Goal: Find specific page/section: Find specific page/section

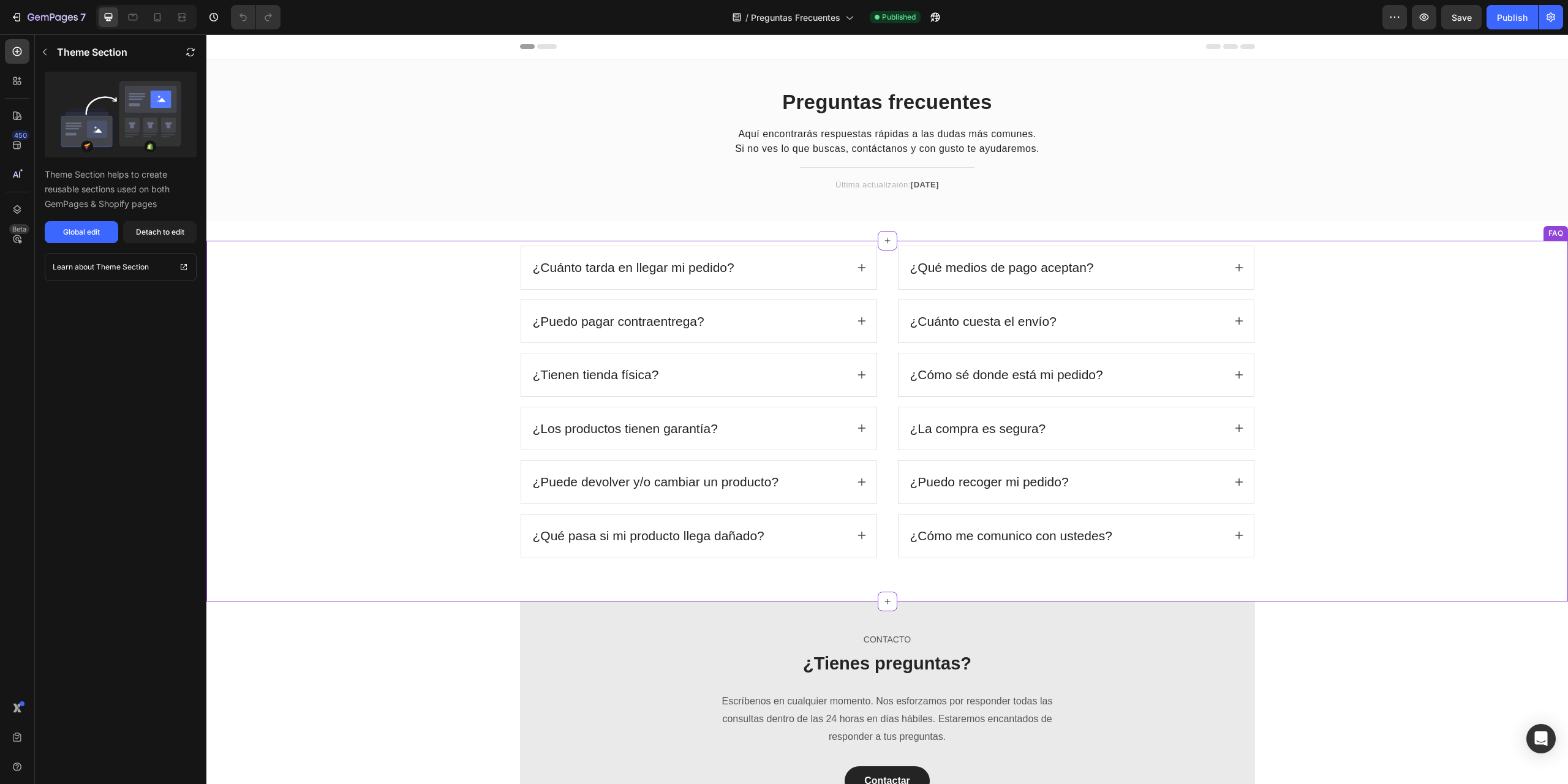
click at [750, 304] on div "¿Puedo pagar contraentrega?" at bounding box center [699, 322] width 355 height 43
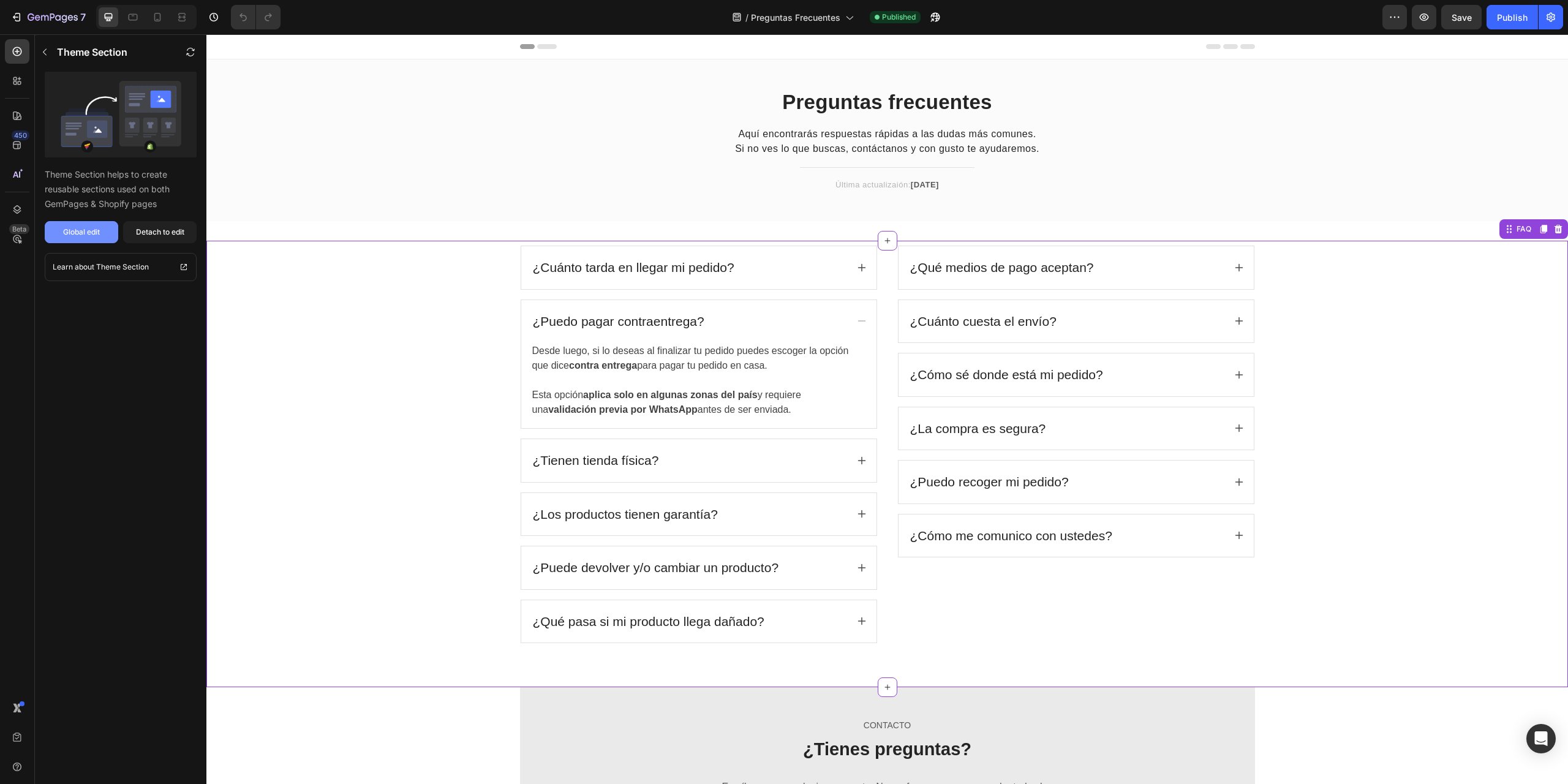
click at [88, 229] on div "Global edit" at bounding box center [81, 232] width 37 height 11
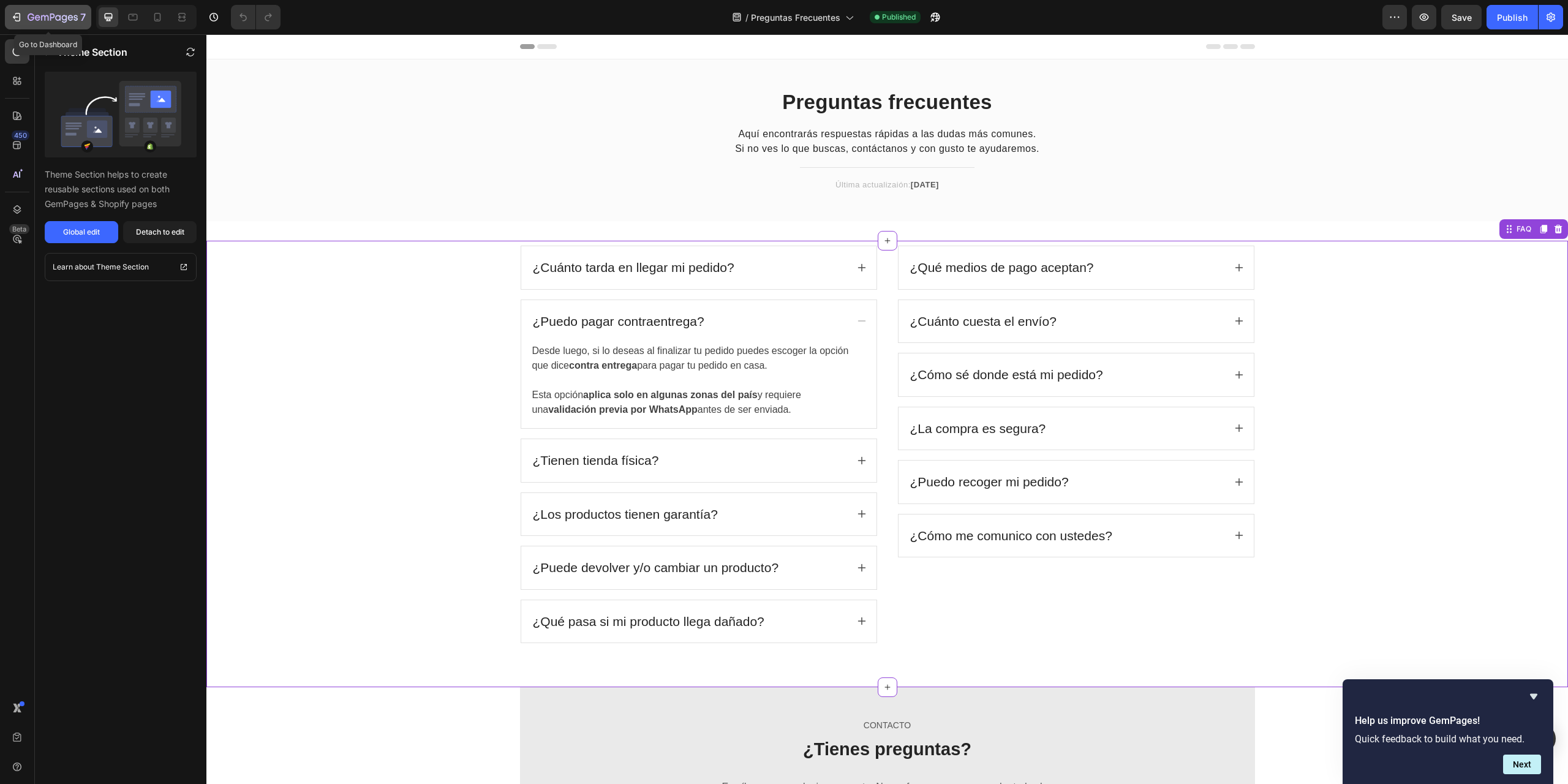
click at [40, 20] on icon "button" at bounding box center [53, 18] width 50 height 10
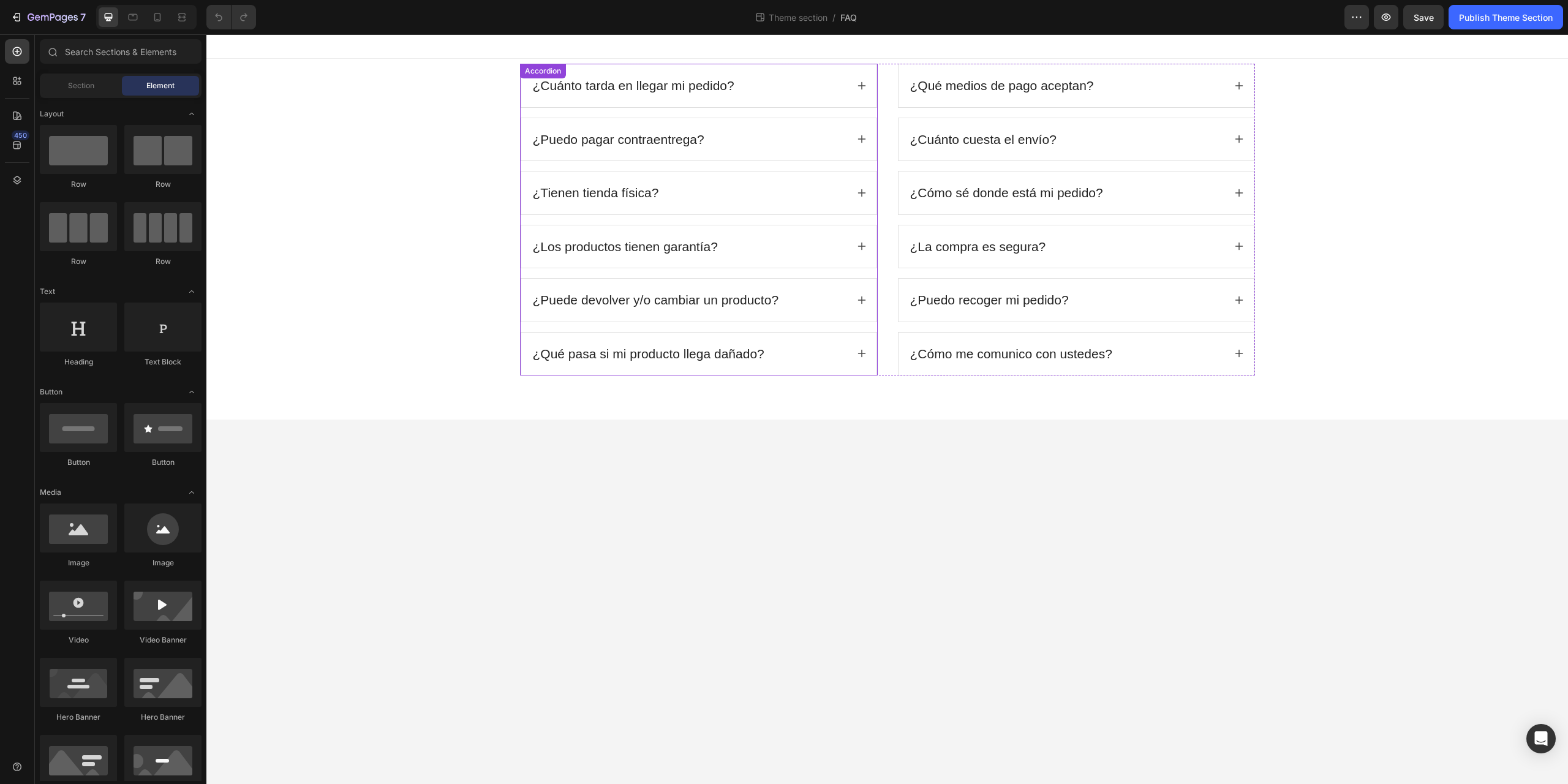
click at [860, 85] on icon at bounding box center [861, 85] width 9 height 9
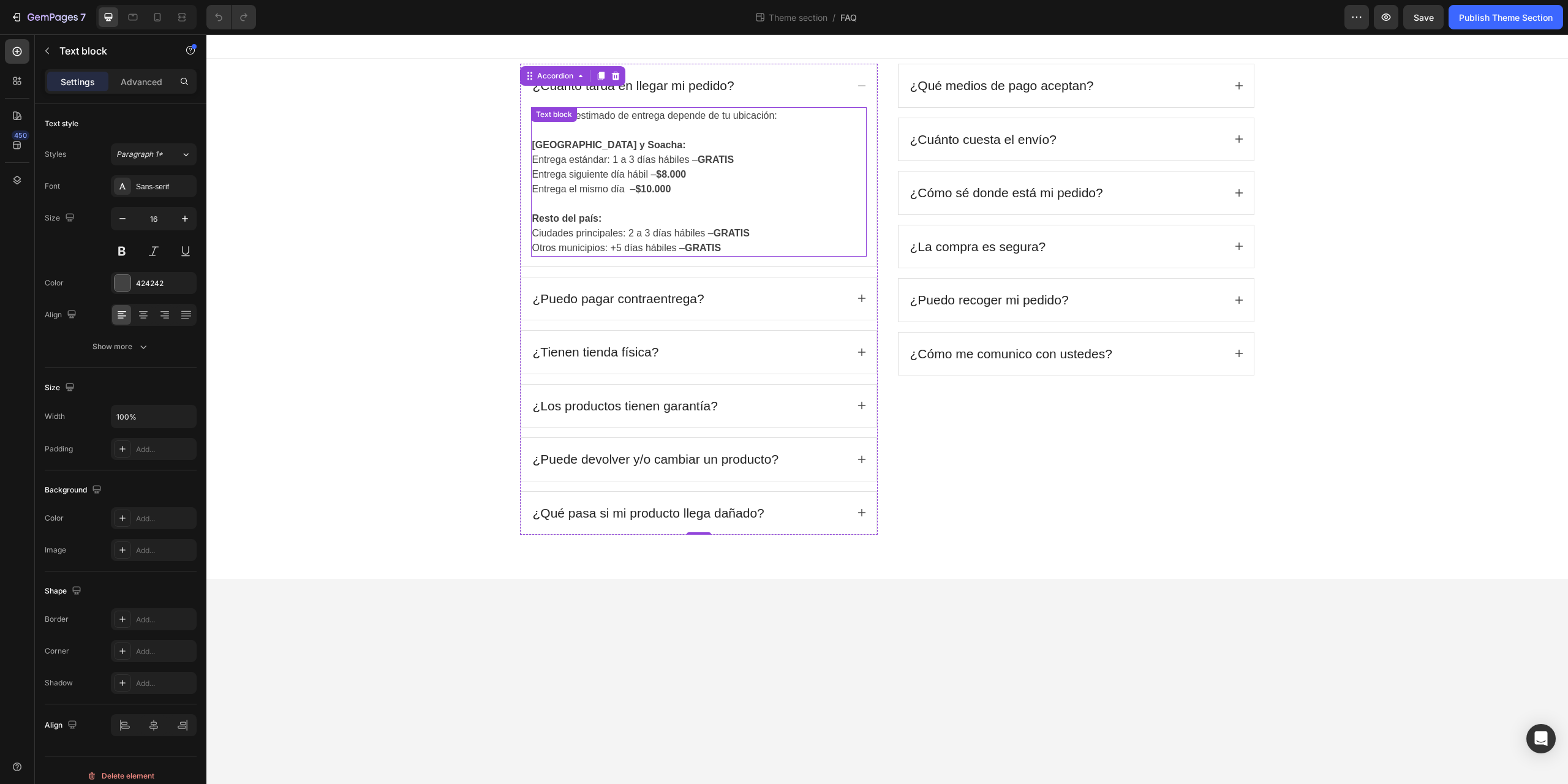
click at [666, 240] on p "Ciudades principales: 2 a 3 días hábiles – GRATIS" at bounding box center [699, 233] width 333 height 15
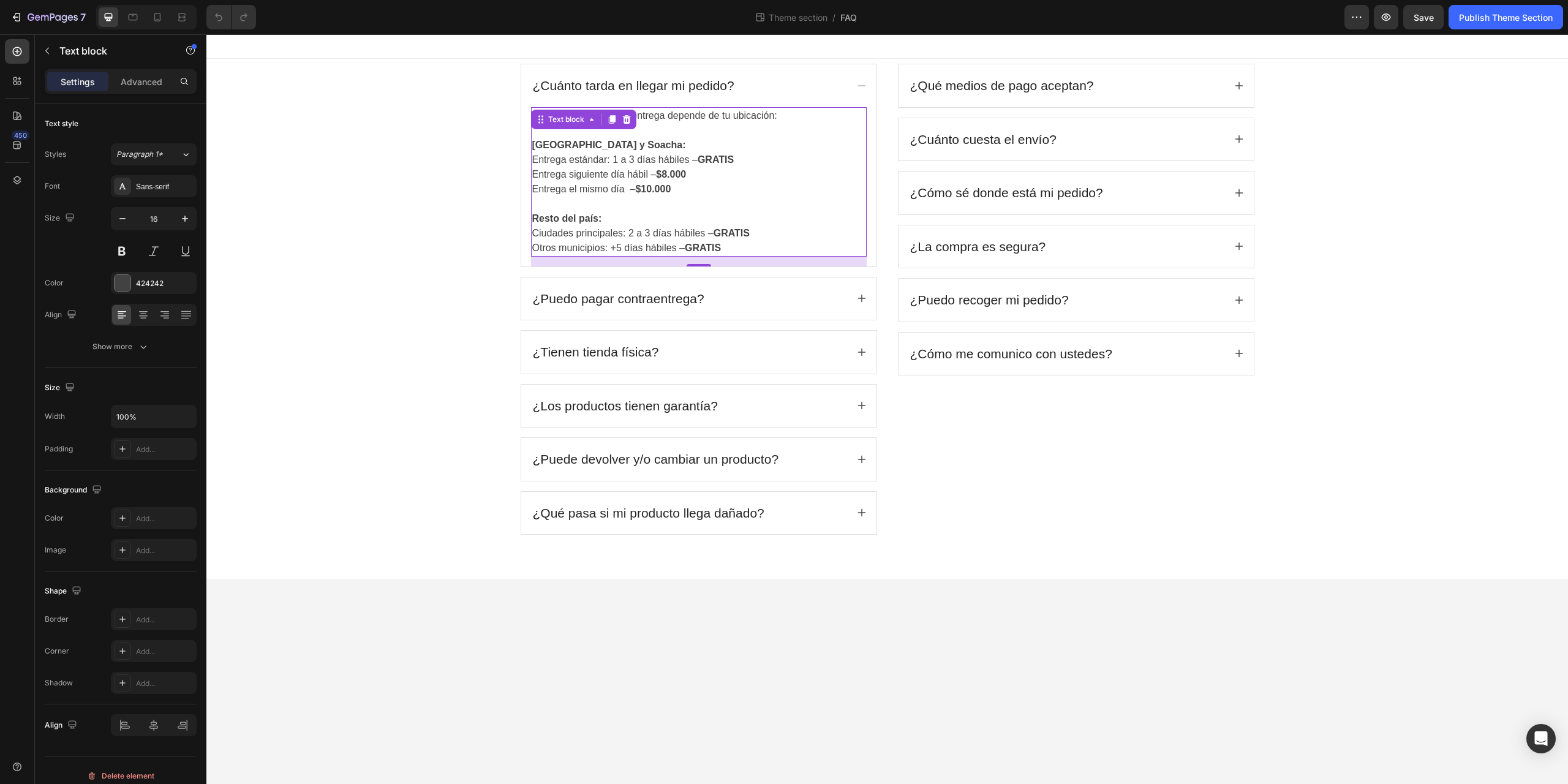
click at [632, 233] on p "Ciudades principales: 2 a 3 días hábiles – GRATIS" at bounding box center [699, 233] width 333 height 15
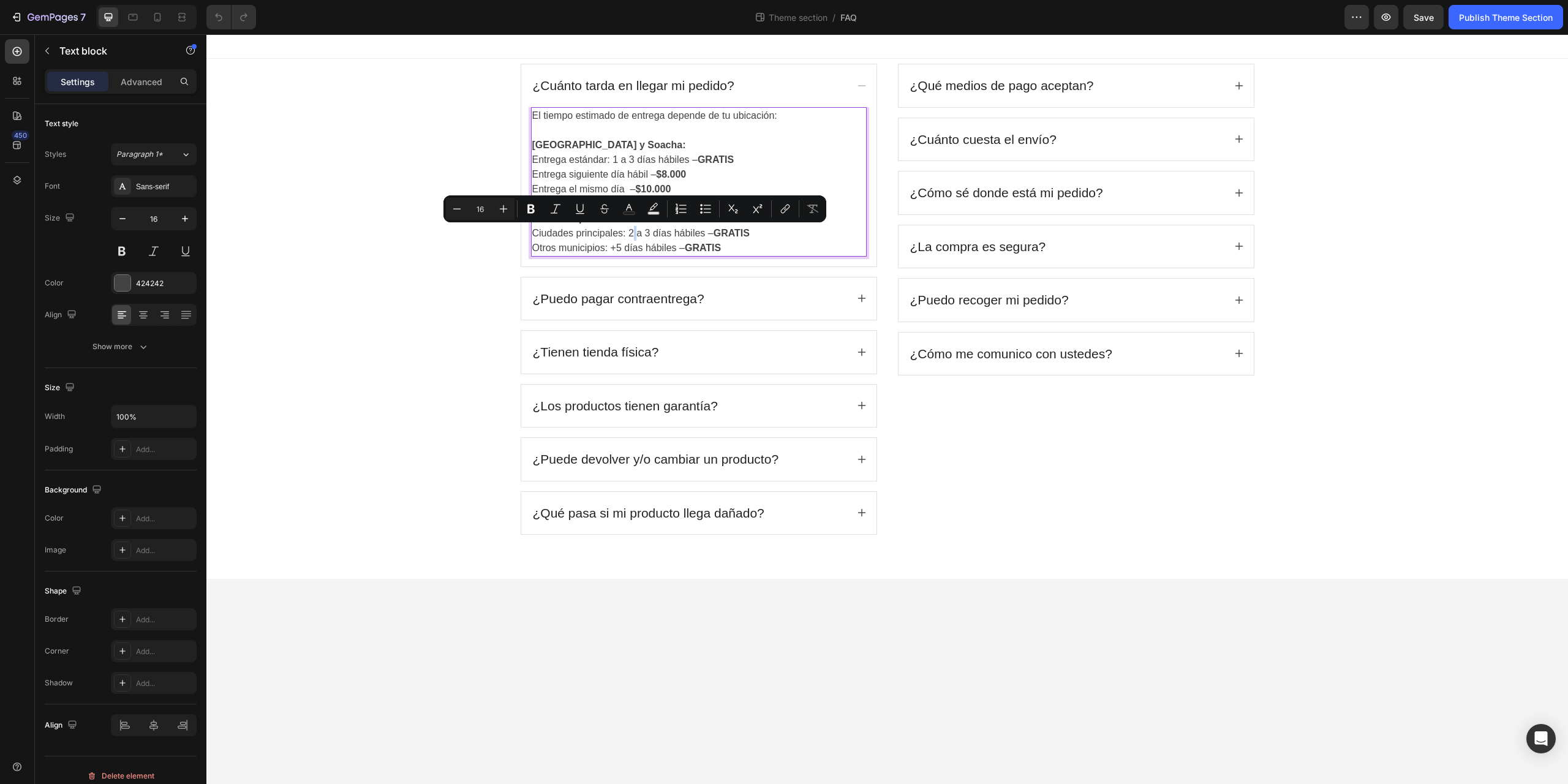
click at [631, 233] on p "Ciudades principales: 2 a 3 días hábiles – GRATIS" at bounding box center [699, 233] width 333 height 15
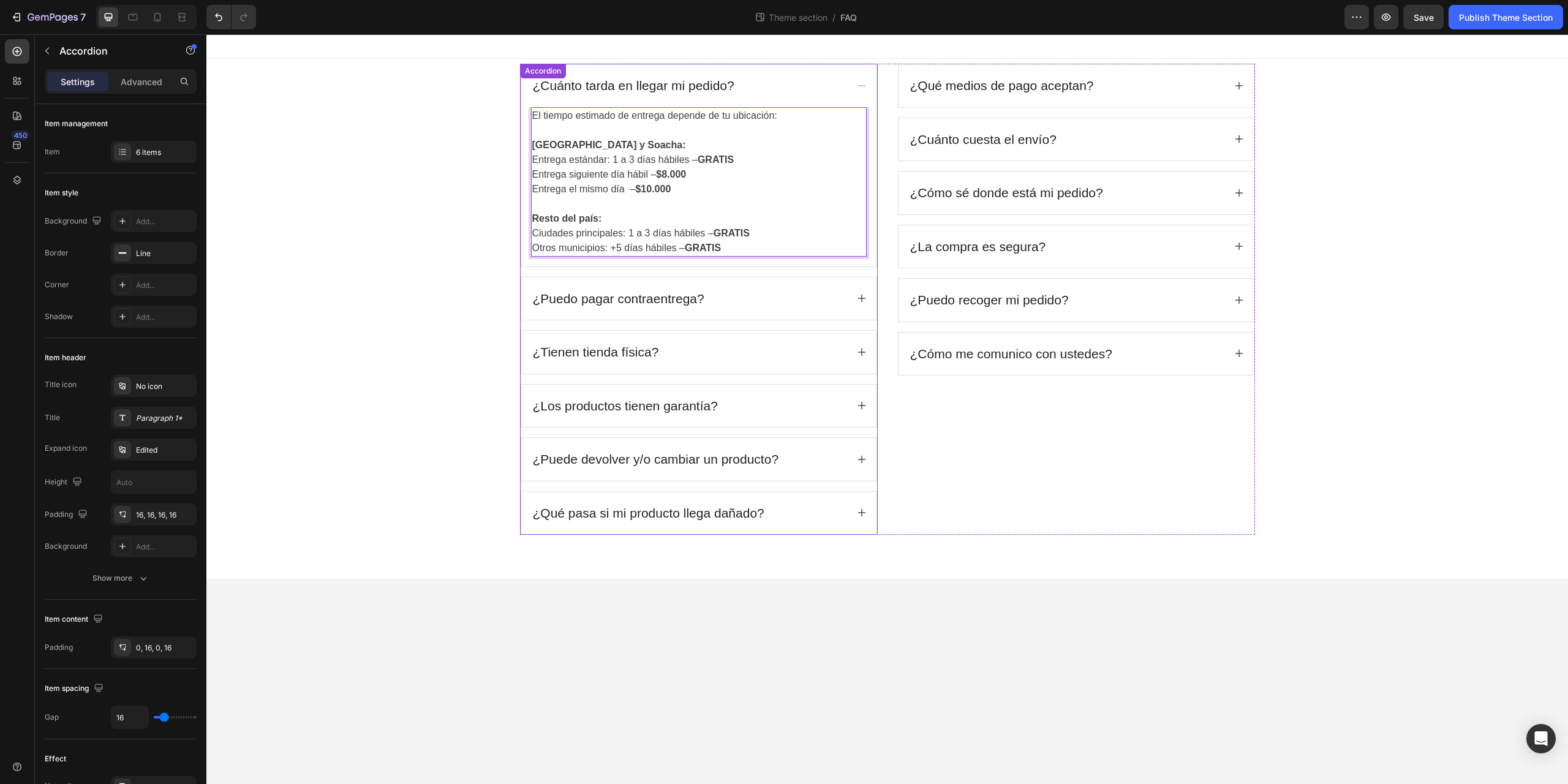
click at [853, 294] on div "¿Puedo pagar contraentrega?" at bounding box center [699, 299] width 355 height 43
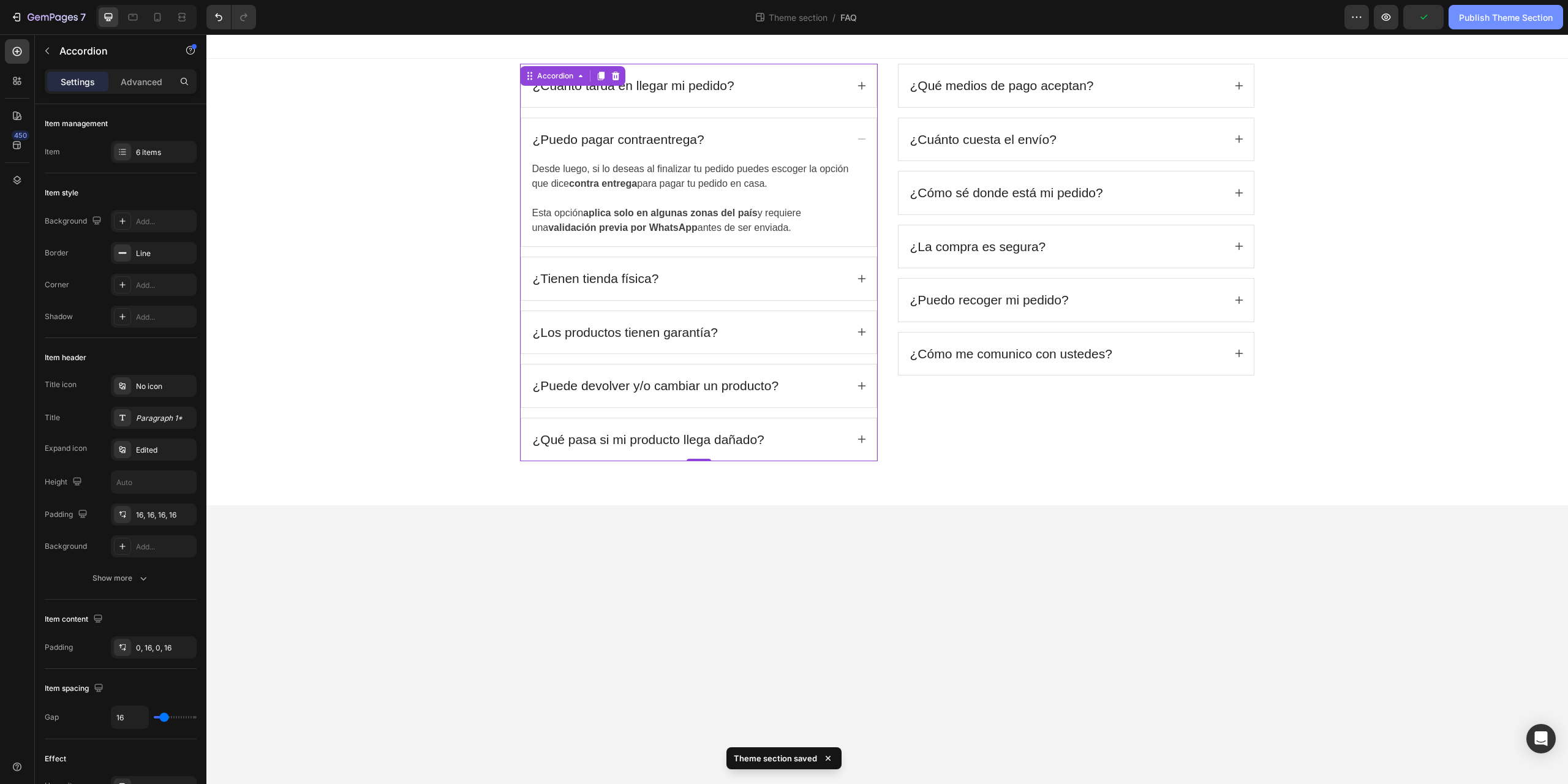
click at [1480, 23] on button "Publish Theme Section" at bounding box center [1505, 17] width 115 height 24
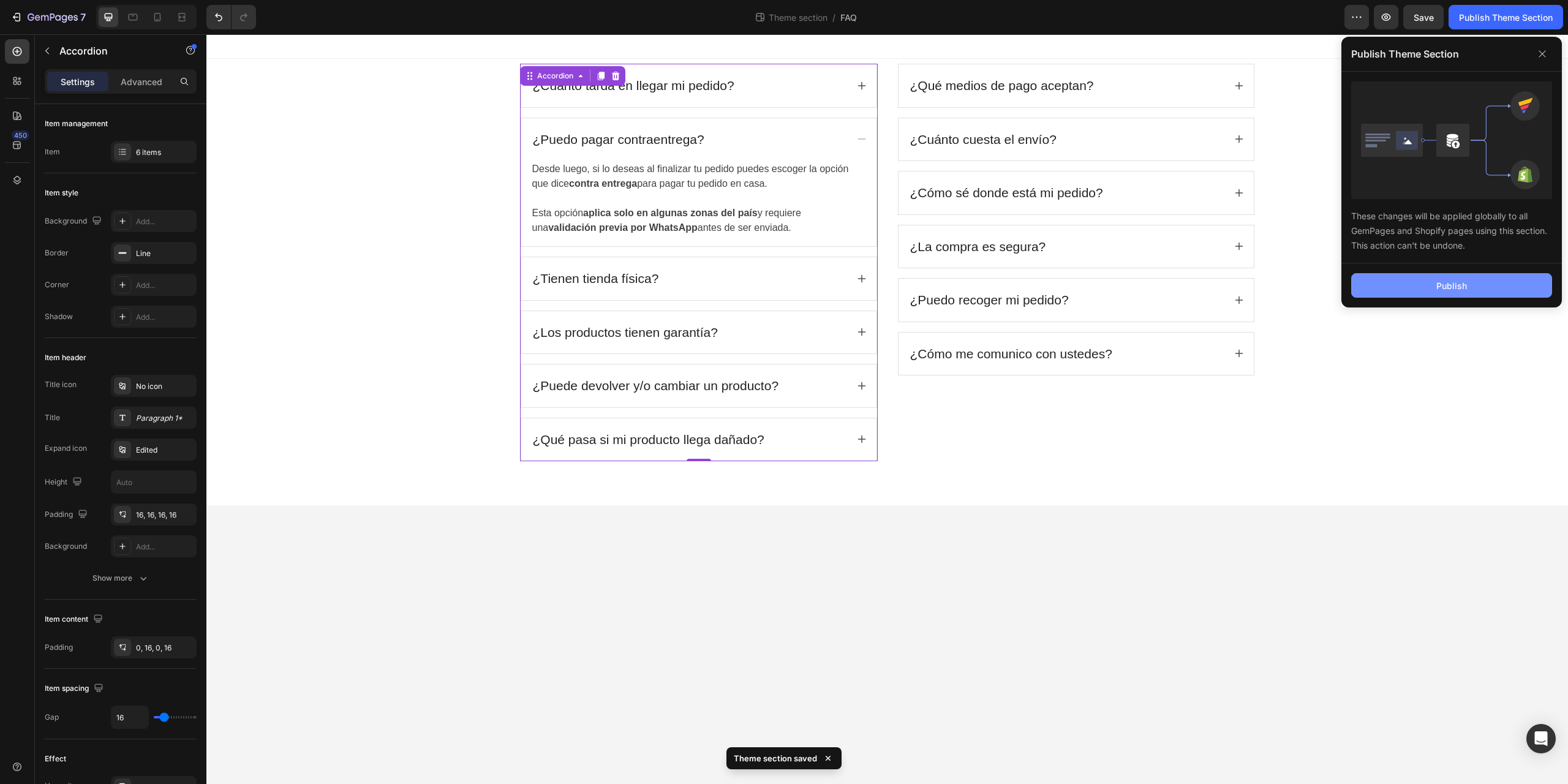
click at [1427, 288] on button "Publish" at bounding box center [1451, 285] width 201 height 24
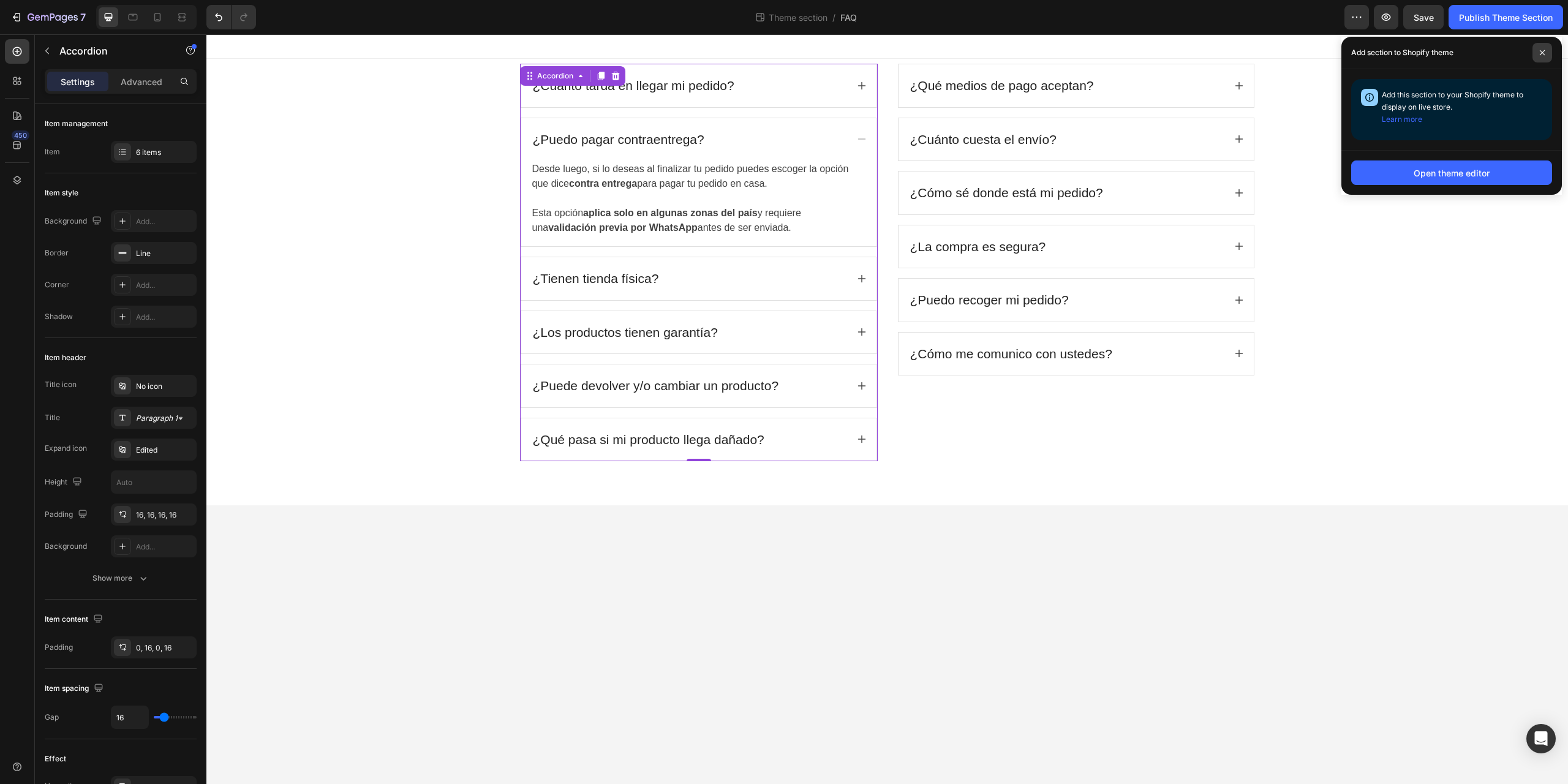
click at [1544, 50] on icon at bounding box center [1541, 53] width 6 height 6
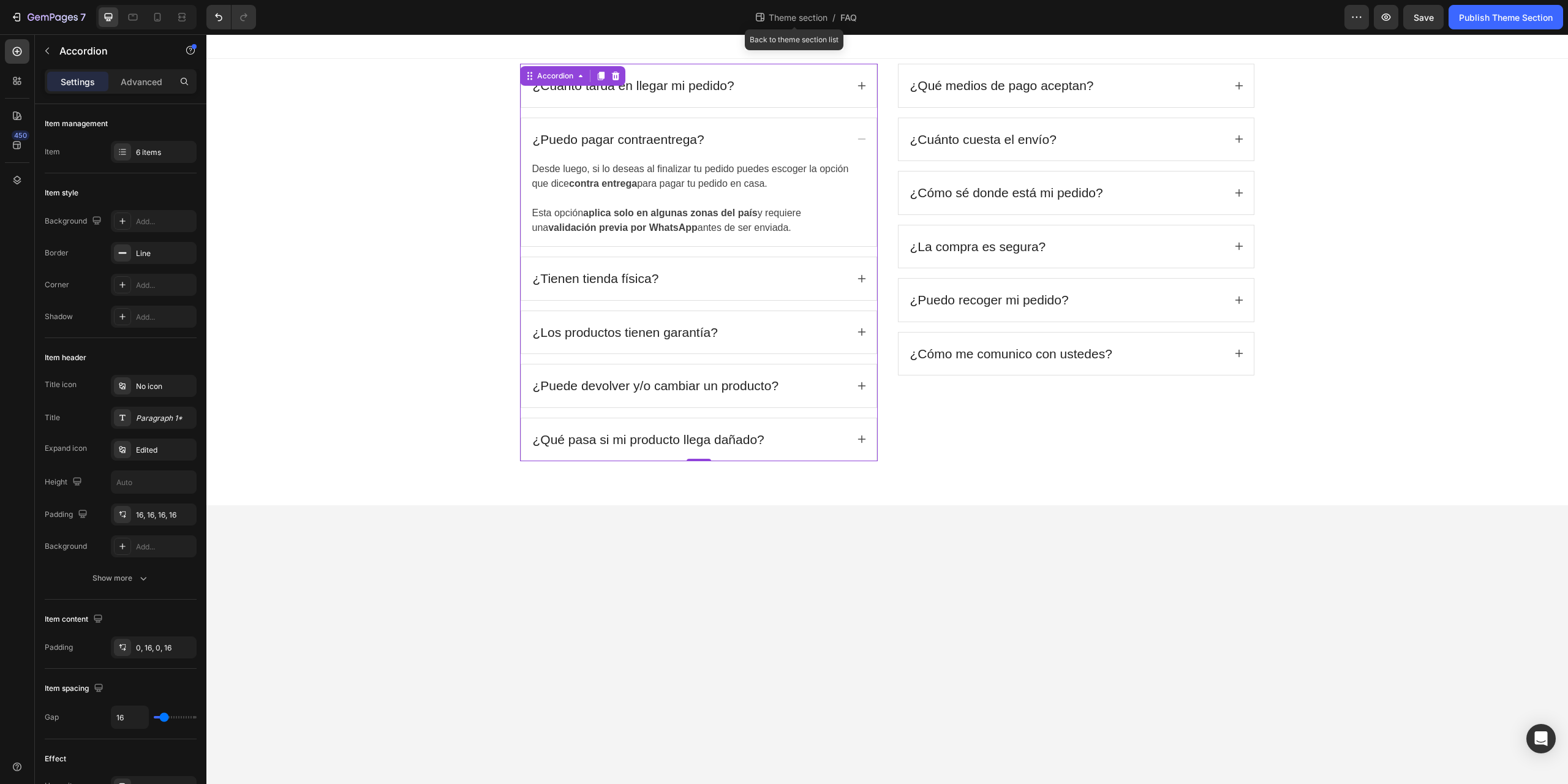
click at [816, 20] on span "Theme section" at bounding box center [798, 17] width 64 height 13
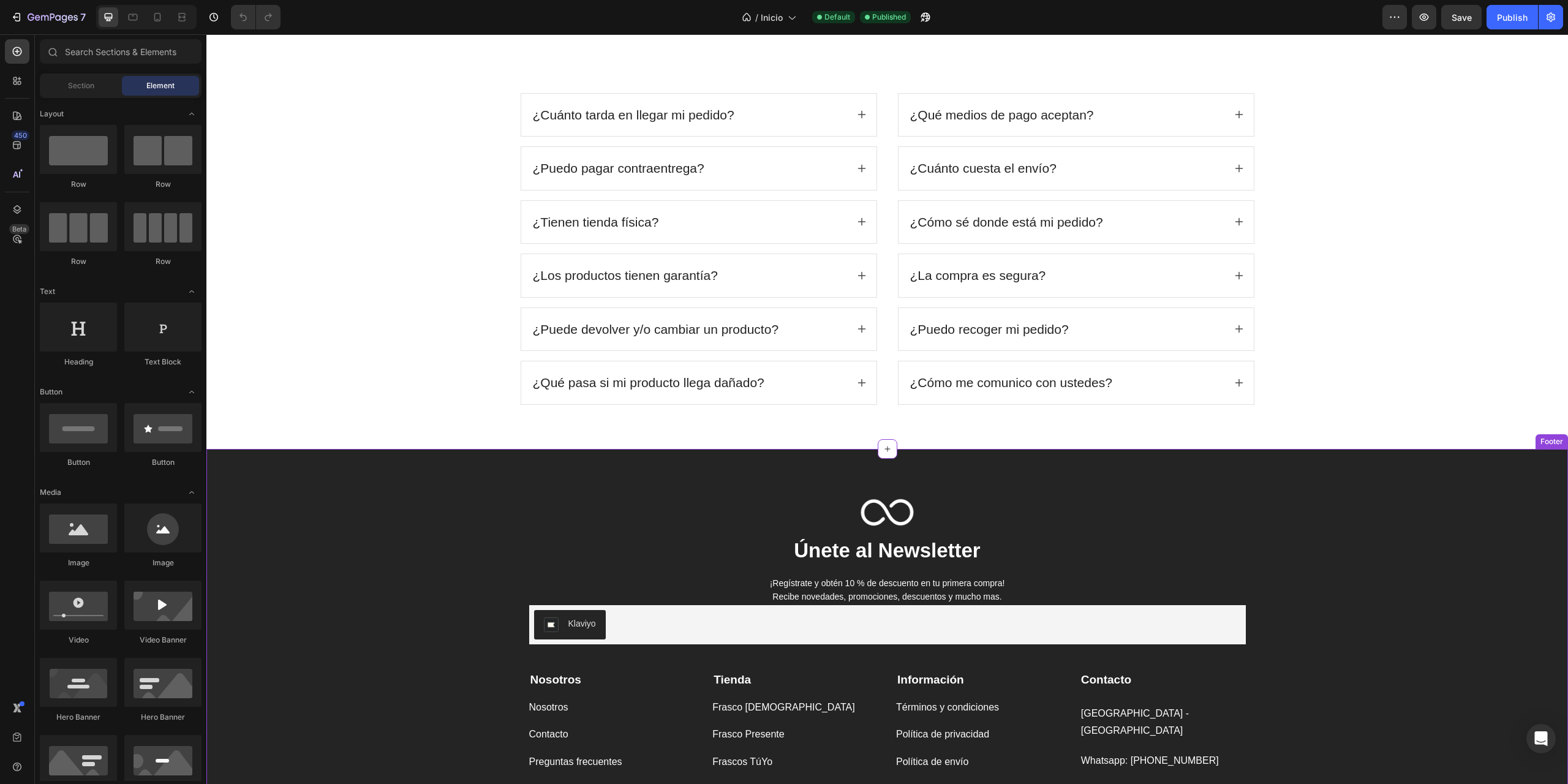
scroll to position [2417, 0]
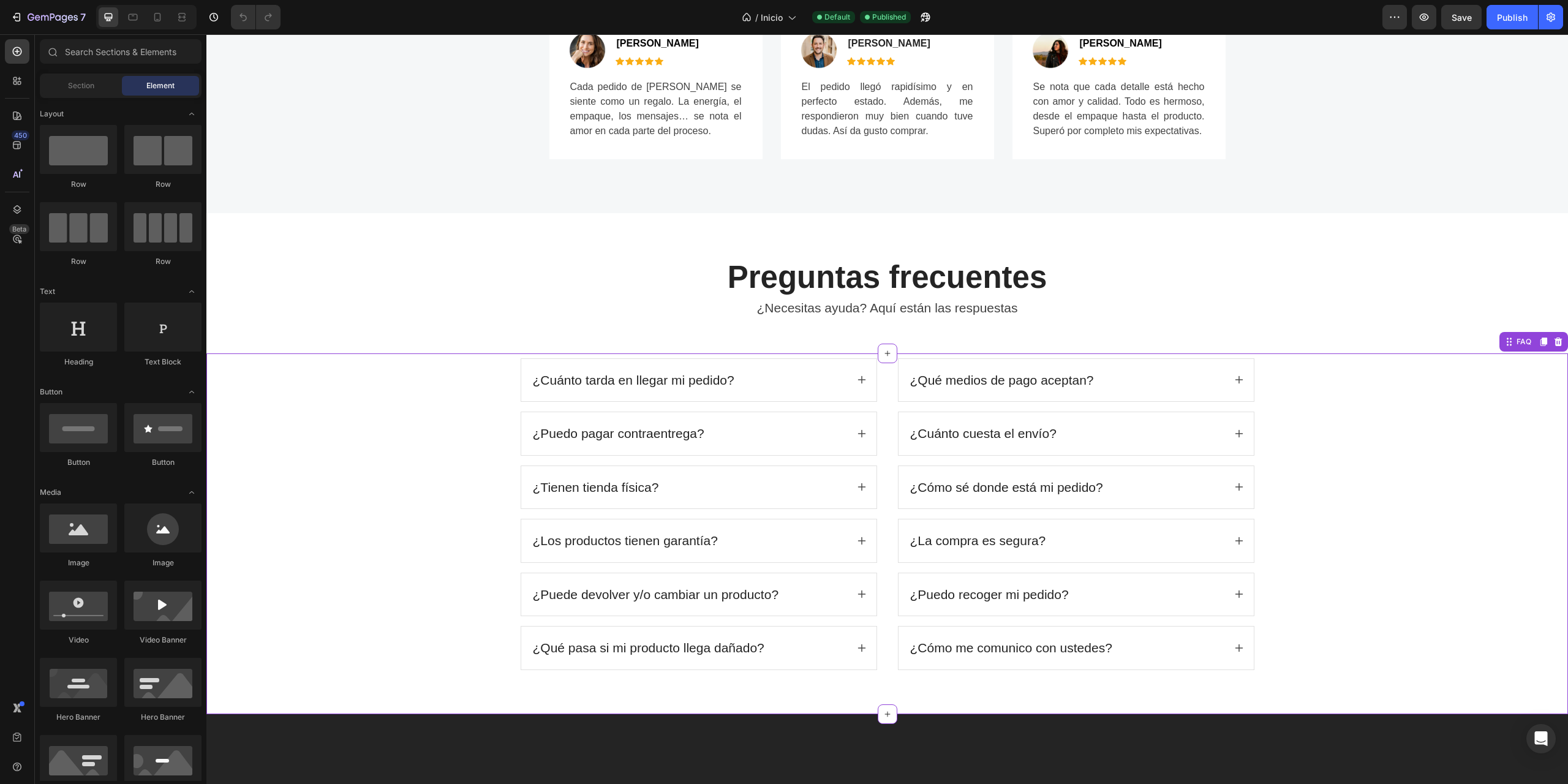
click at [858, 385] on icon at bounding box center [861, 379] width 9 height 9
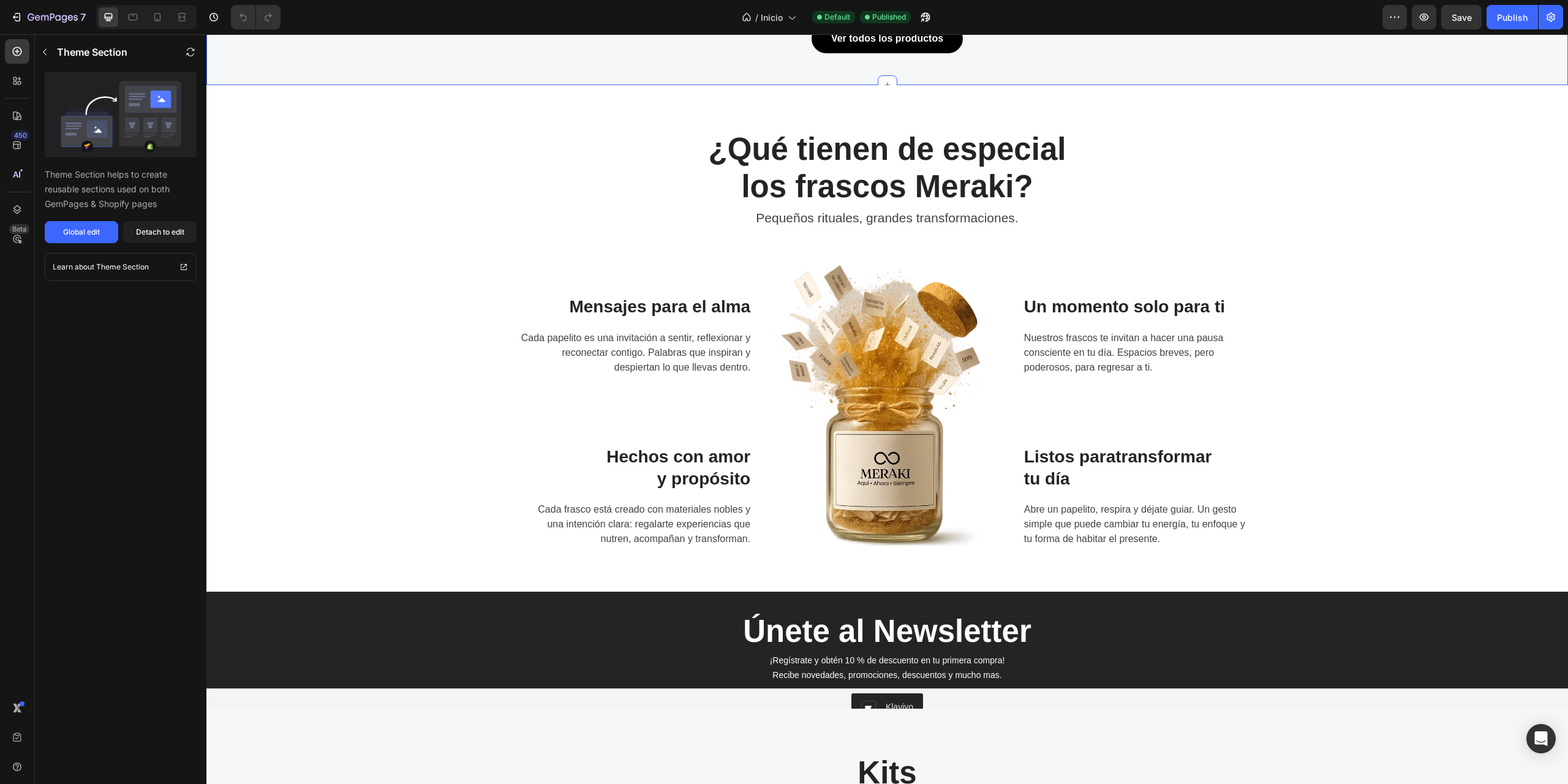
scroll to position [1003, 0]
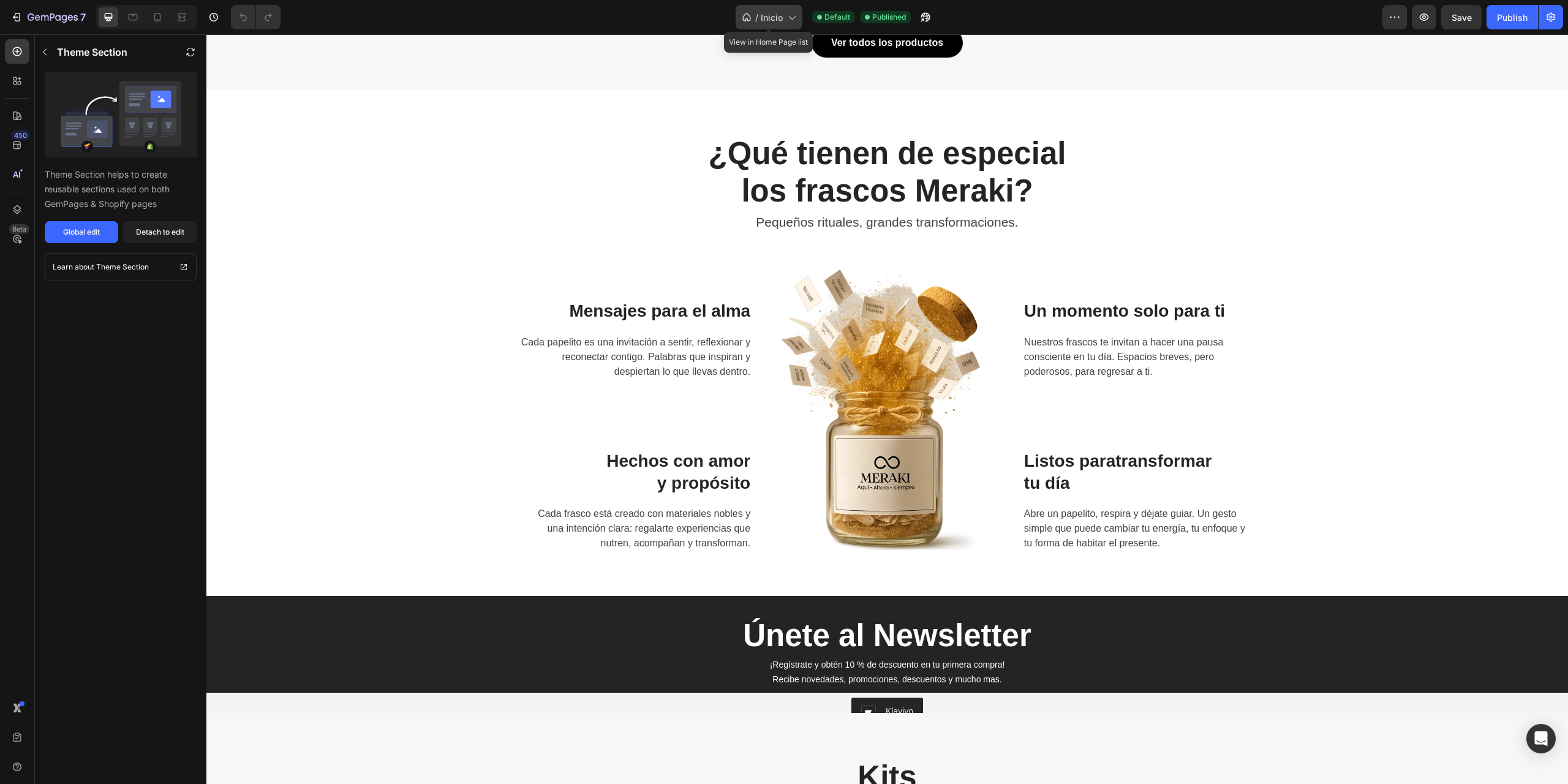
click at [782, 17] on div "/ Inicio" at bounding box center [768, 17] width 66 height 24
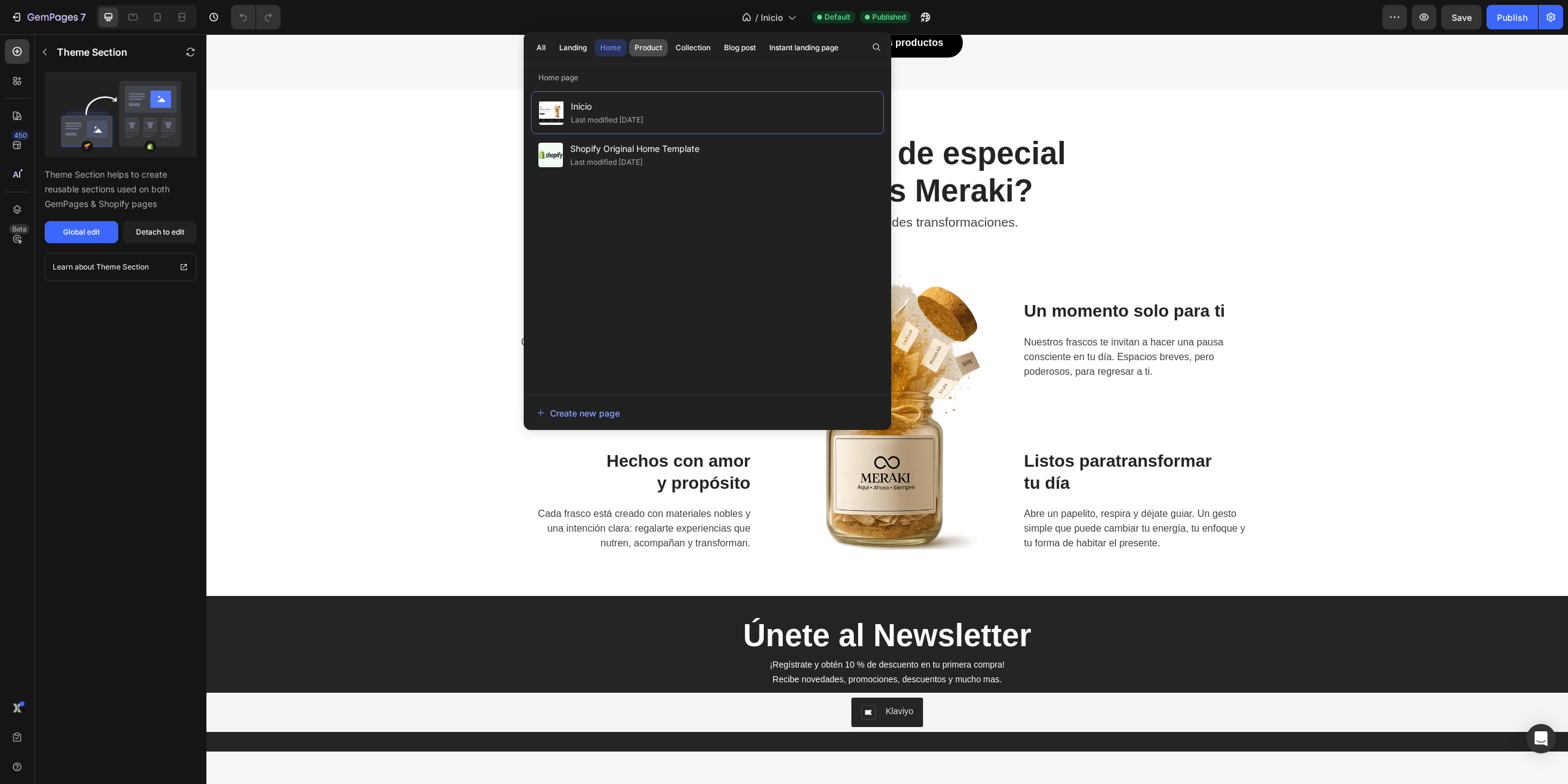
click at [642, 48] on div "Product" at bounding box center [649, 47] width 28 height 11
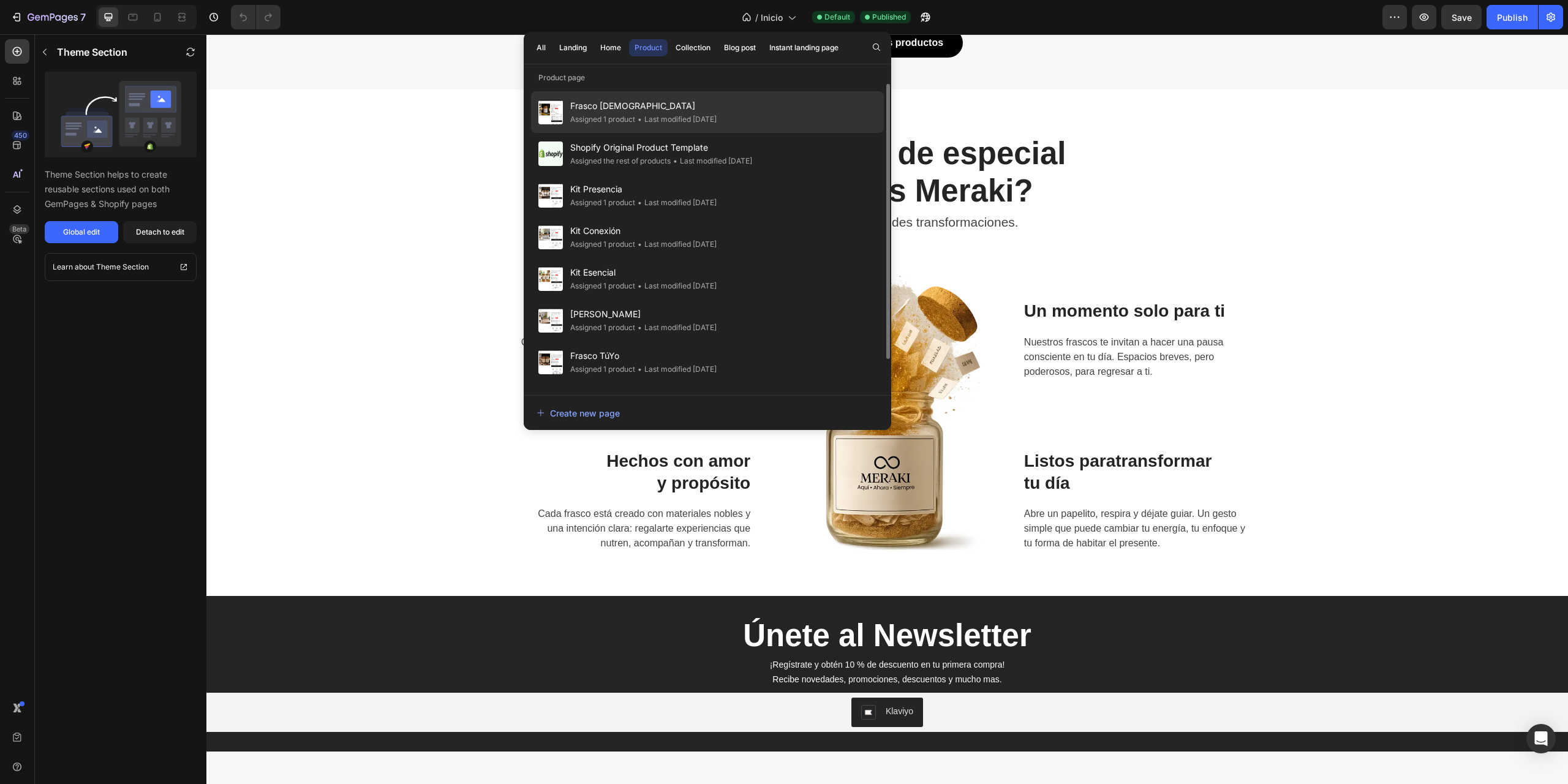
click at [621, 108] on span "Frasco Bíblico" at bounding box center [643, 105] width 147 height 15
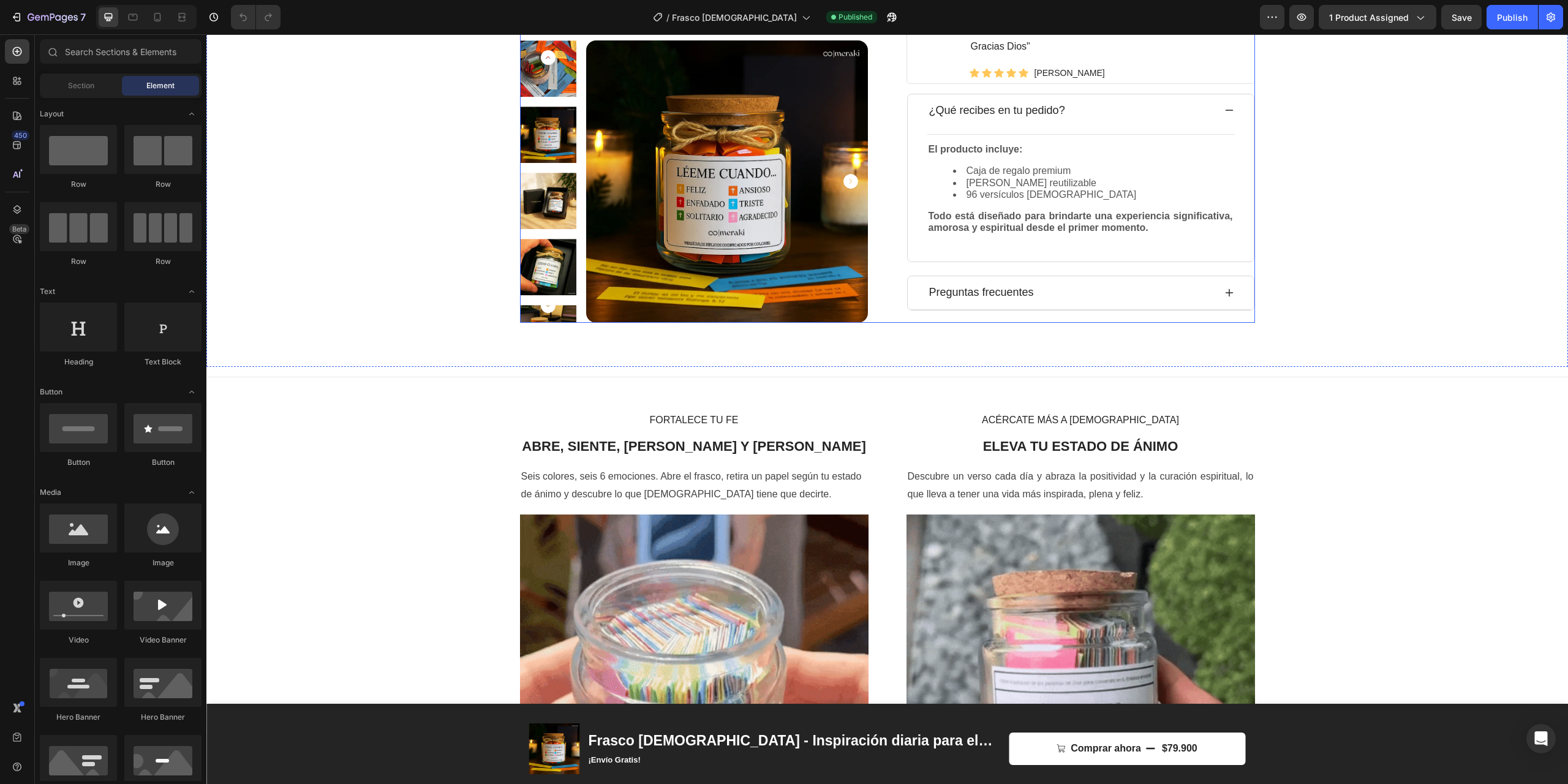
scroll to position [661, 0]
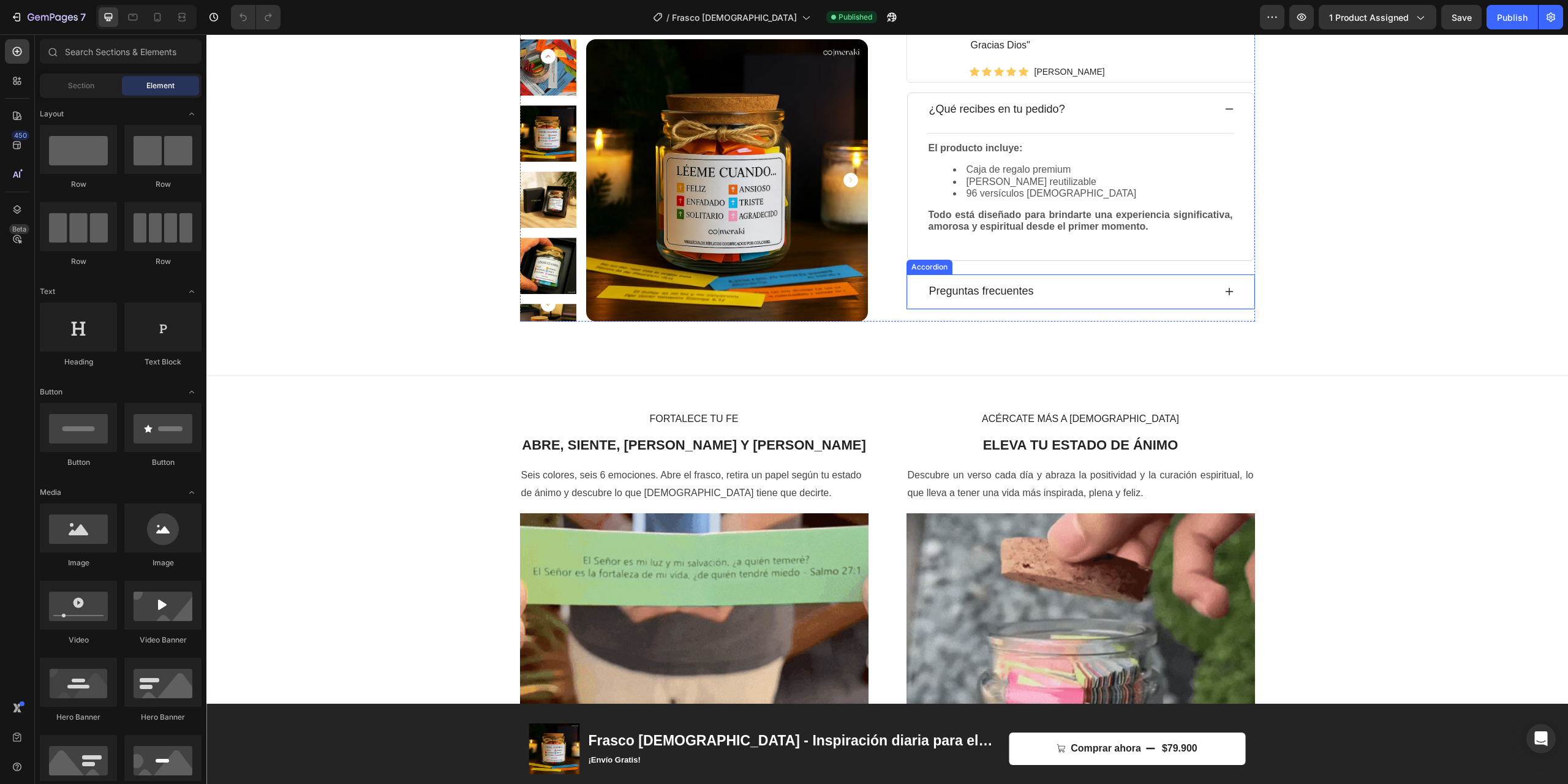
click at [1230, 296] on icon at bounding box center [1228, 292] width 8 height 8
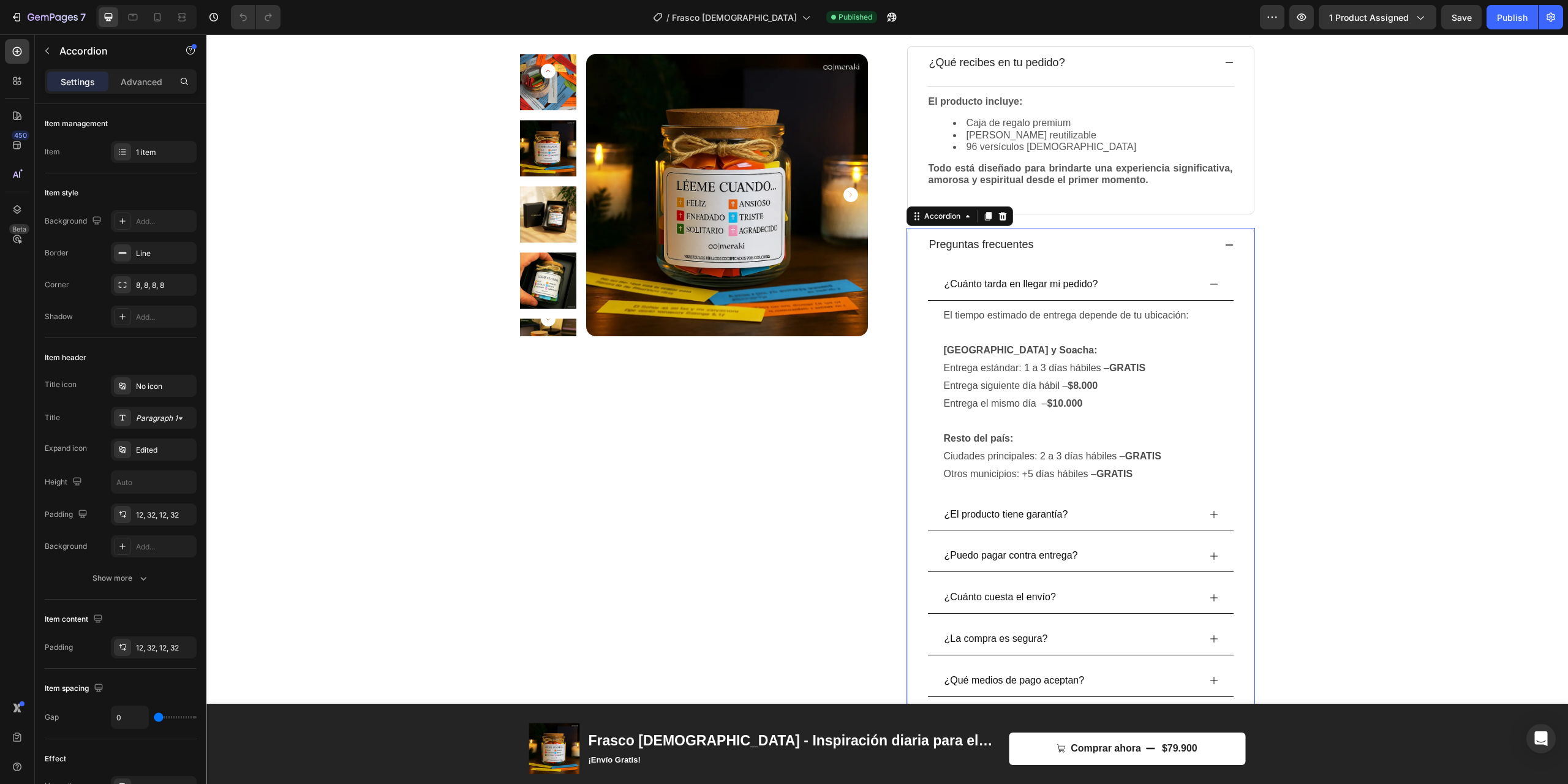
scroll to position [711, 0]
click at [1052, 462] on p "Ciudades principales: 2 a 3 días hábiles – GRATIS" at bounding box center [1080, 453] width 273 height 18
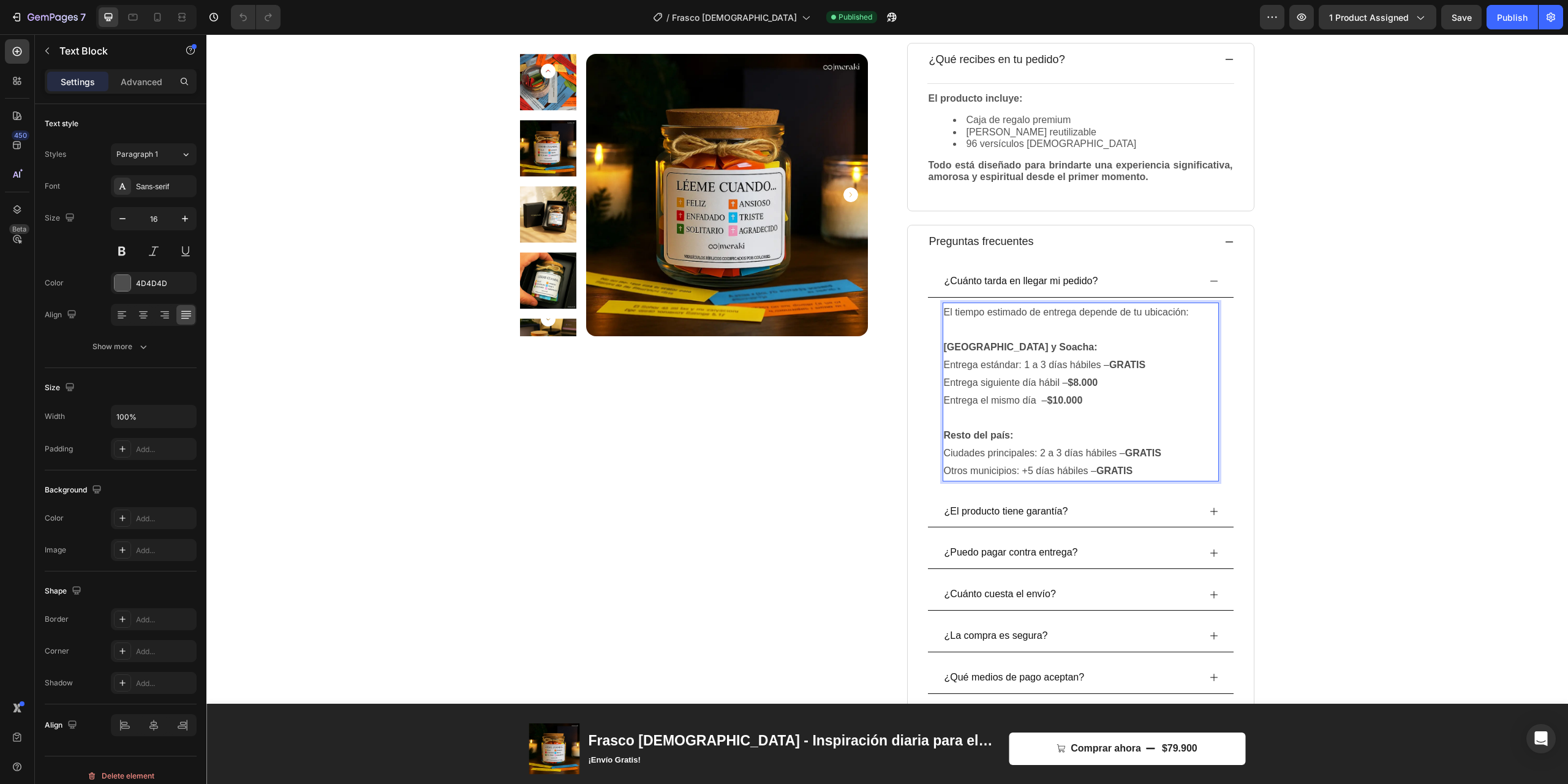
click at [1044, 462] on p "Ciudades principales: 2 a 3 días hábiles – GRATIS" at bounding box center [1080, 453] width 273 height 18
click at [1308, 435] on div "Product Images Icon Icon Icon Icon Icon Icon List Hoz (1298 reseñas) Text block…" at bounding box center [887, 62] width 1343 height 1387
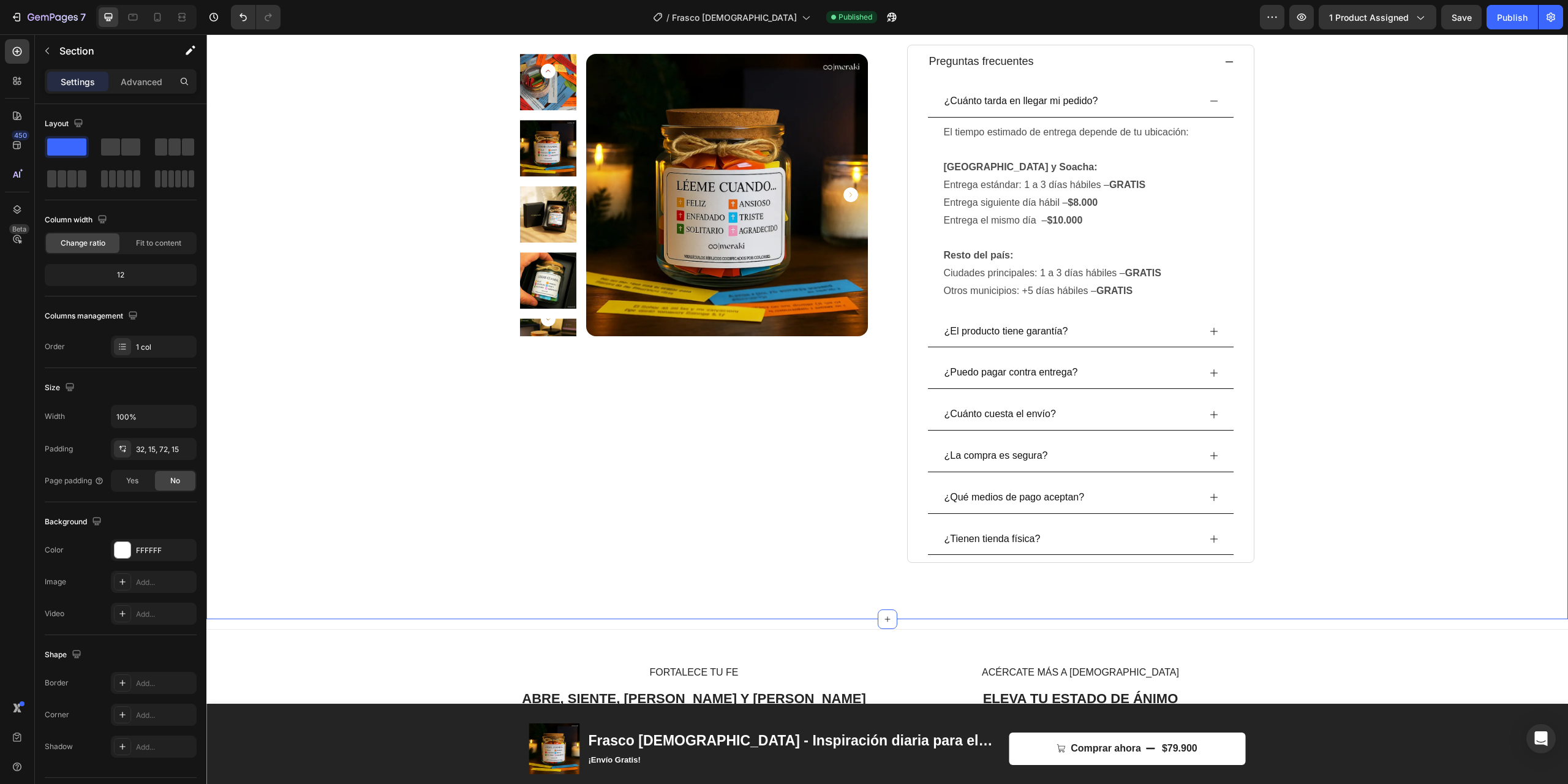
scroll to position [893, 0]
click at [1498, 16] on div "Publish" at bounding box center [1512, 17] width 31 height 13
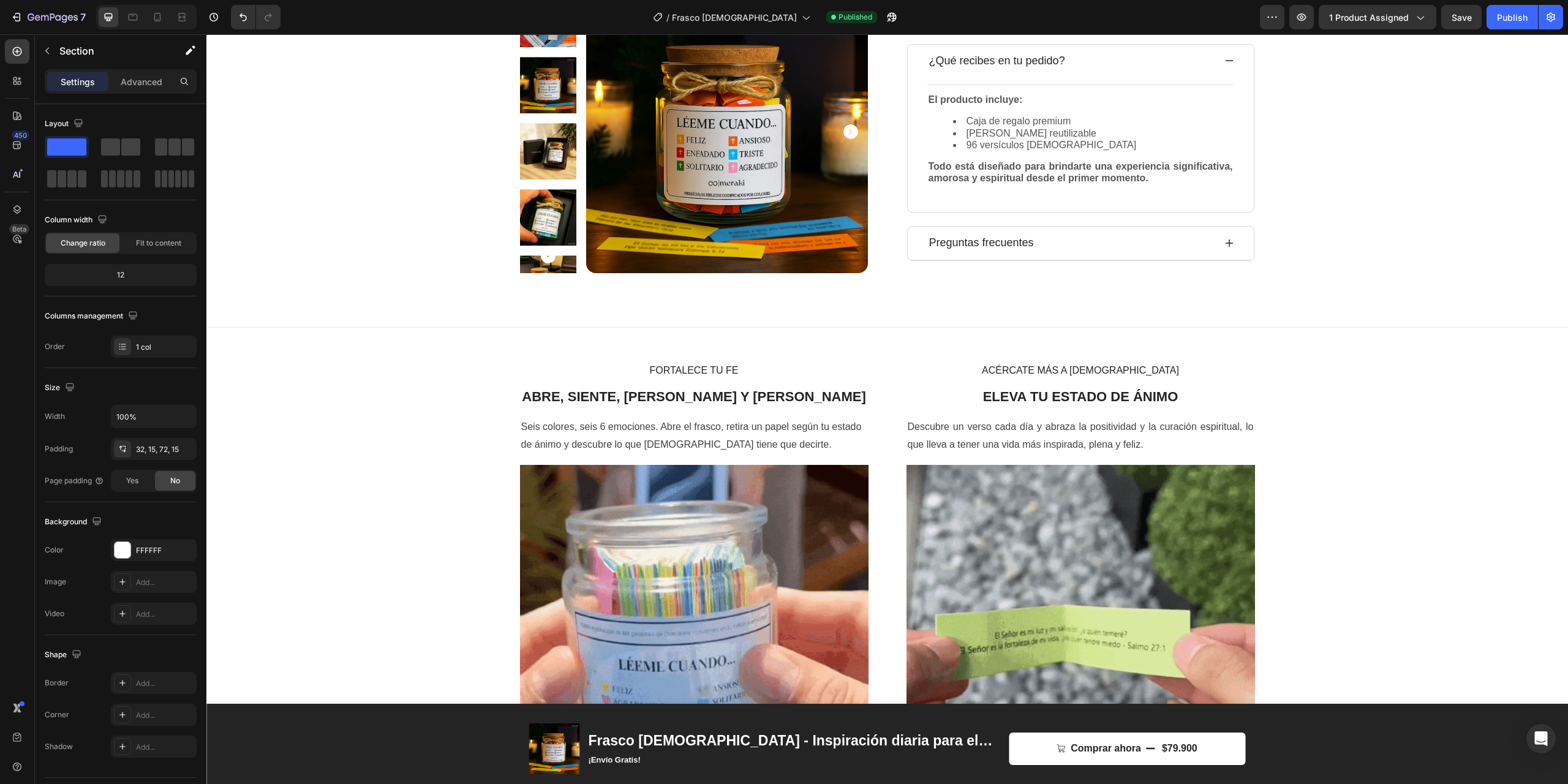
scroll to position [0, 0]
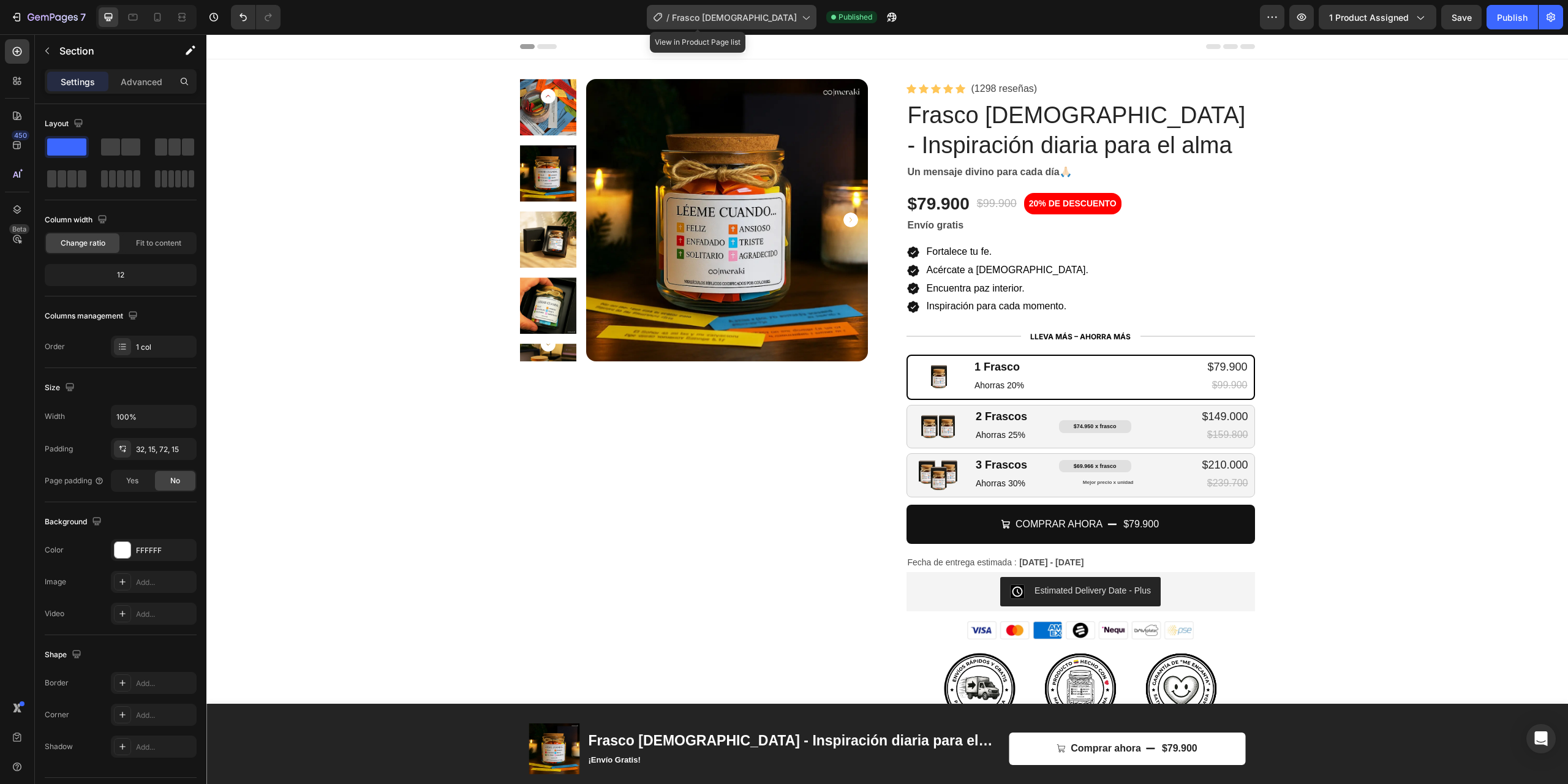
click at [761, 20] on span "Frasco [DEMOGRAPHIC_DATA]" at bounding box center [734, 17] width 125 height 13
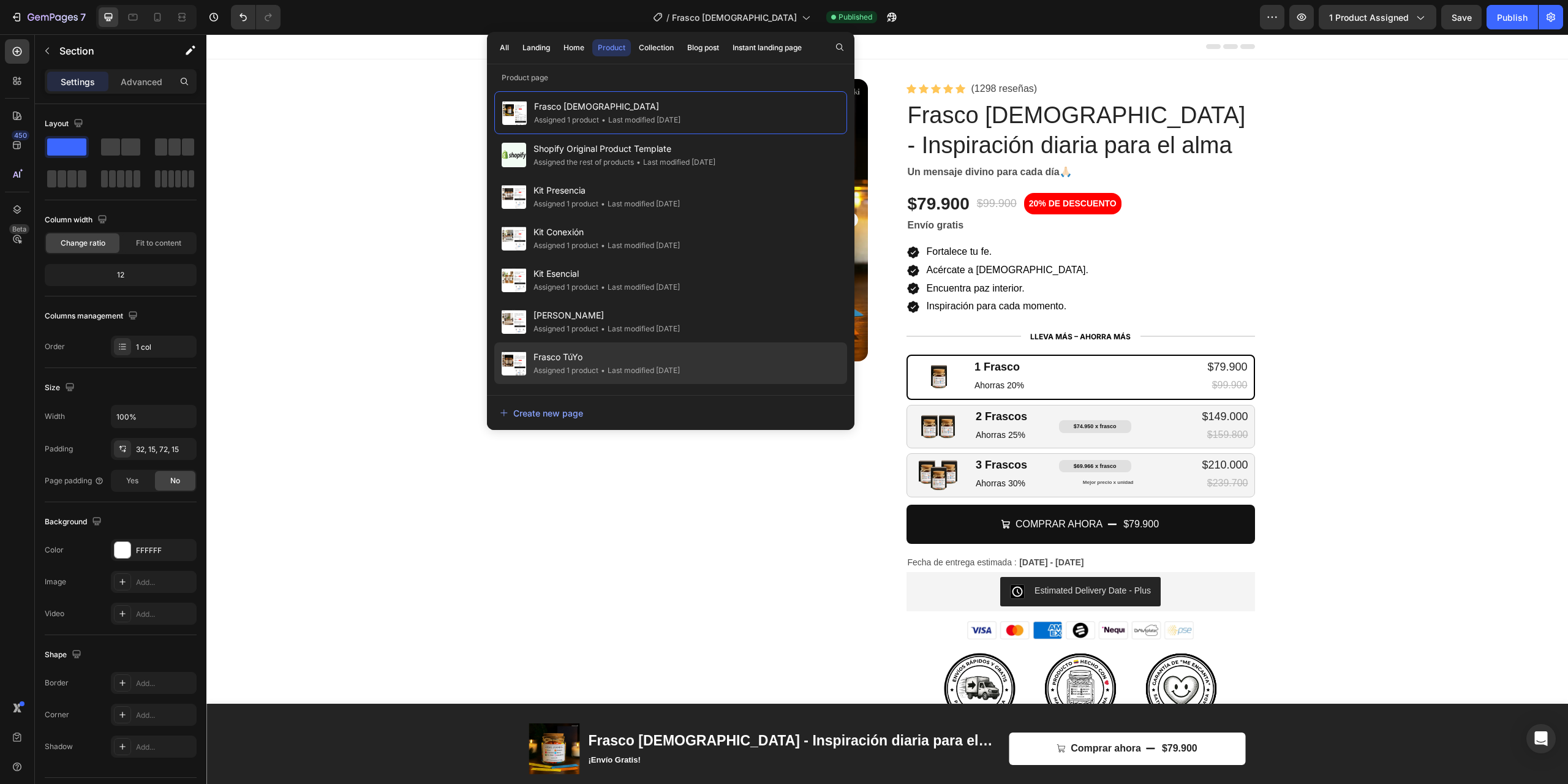
scroll to position [35, 0]
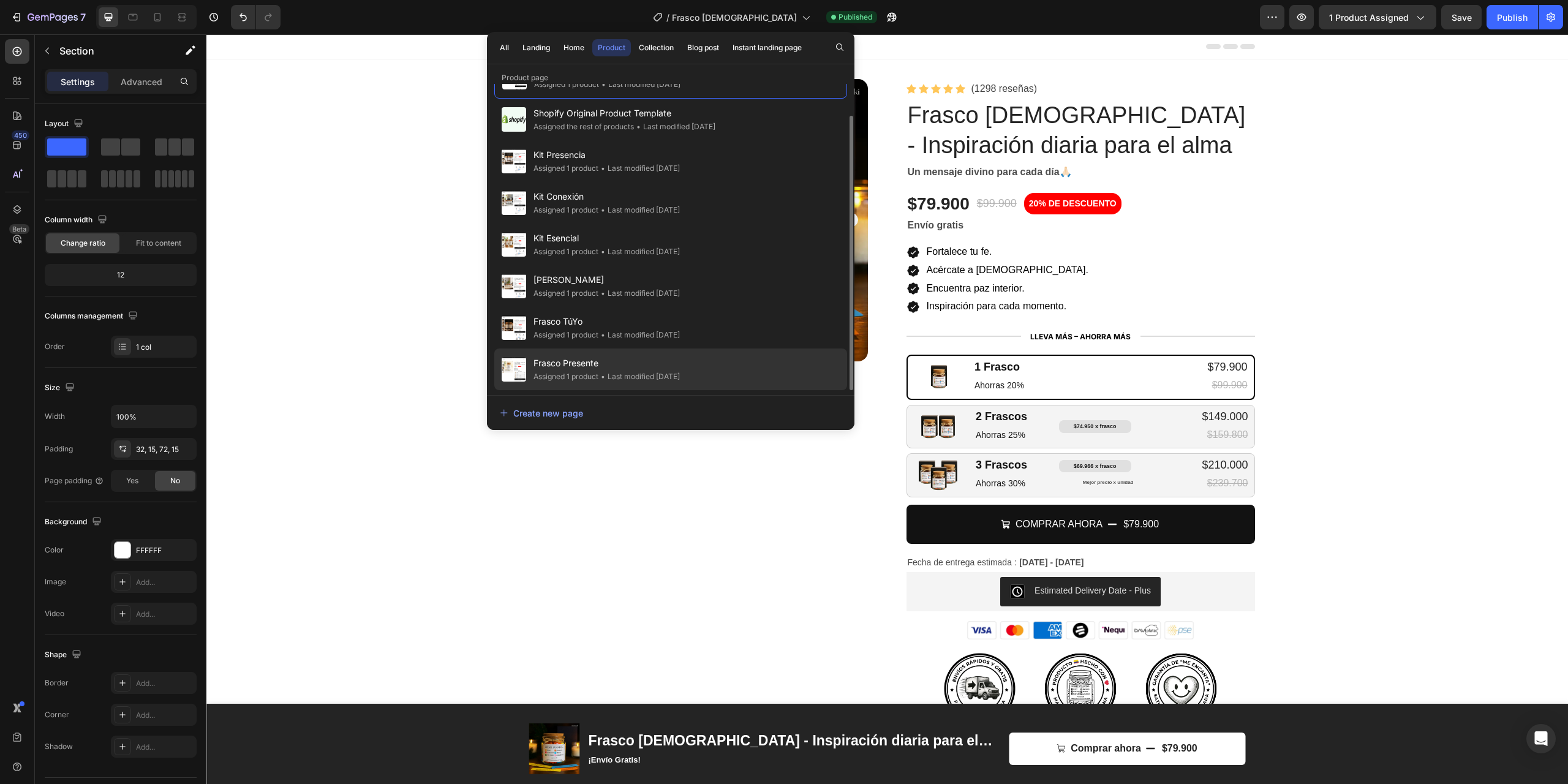
click at [574, 361] on span "Frasco Presente" at bounding box center [606, 363] width 147 height 15
